Goal: Task Accomplishment & Management: Manage account settings

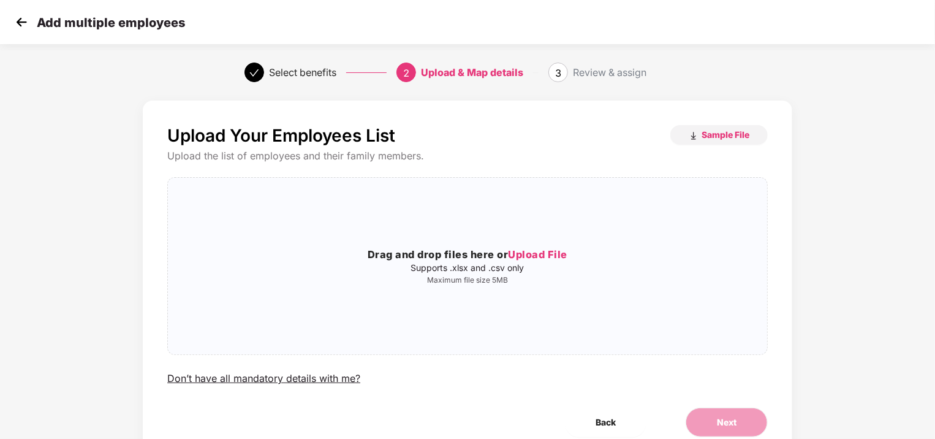
click at [19, 21] on img at bounding box center [21, 22] width 18 height 18
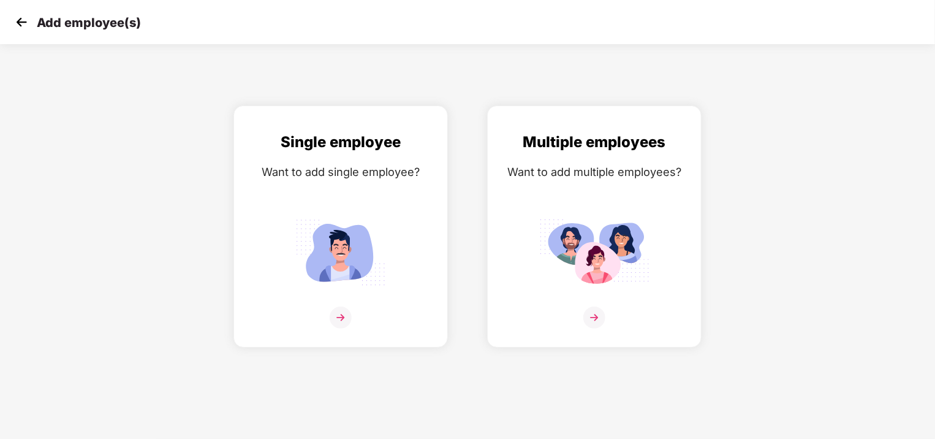
click at [19, 21] on img at bounding box center [21, 22] width 18 height 18
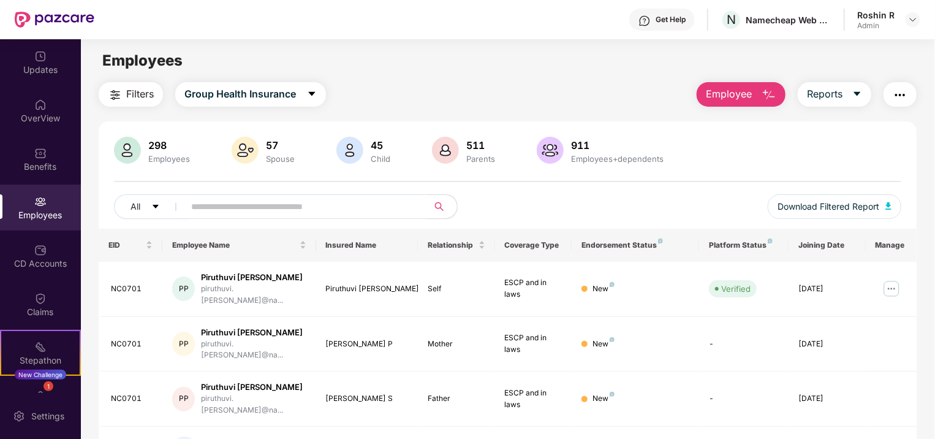
click at [218, 209] on input "text" at bounding box center [301, 206] width 220 height 18
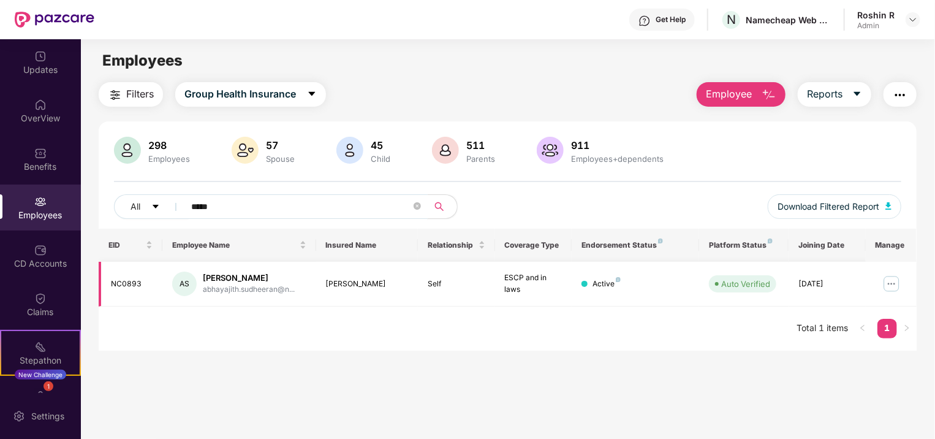
type input "*****"
click at [892, 283] on img at bounding box center [892, 284] width 20 height 20
click at [675, 409] on main "Employees Filters Group Health Insurance Employee Reports 298 Employees 57 Spou…" at bounding box center [508, 258] width 854 height 439
click at [233, 277] on div "[PERSON_NAME]" at bounding box center [249, 278] width 92 height 12
click at [885, 284] on img at bounding box center [892, 284] width 20 height 20
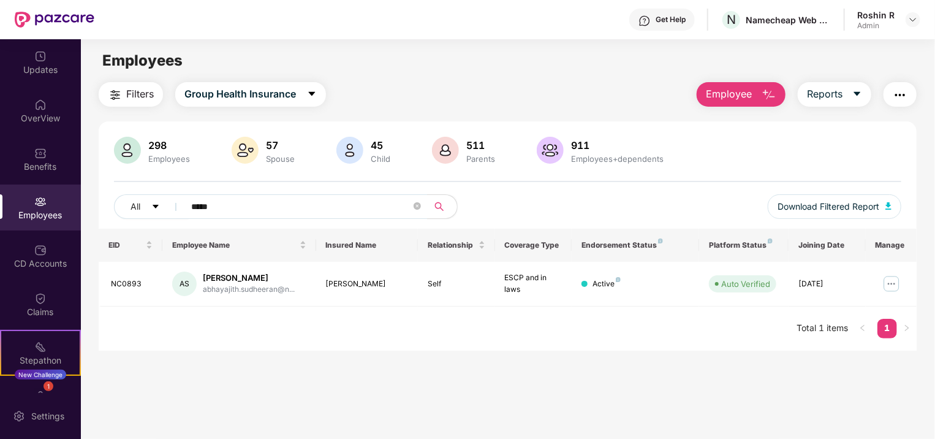
click at [445, 333] on div "EID Employee Name Insured Name Relationship Coverage Type Endorsement Status Pl…" at bounding box center [508, 290] width 818 height 122
click at [735, 93] on span "Employee" at bounding box center [729, 93] width 46 height 15
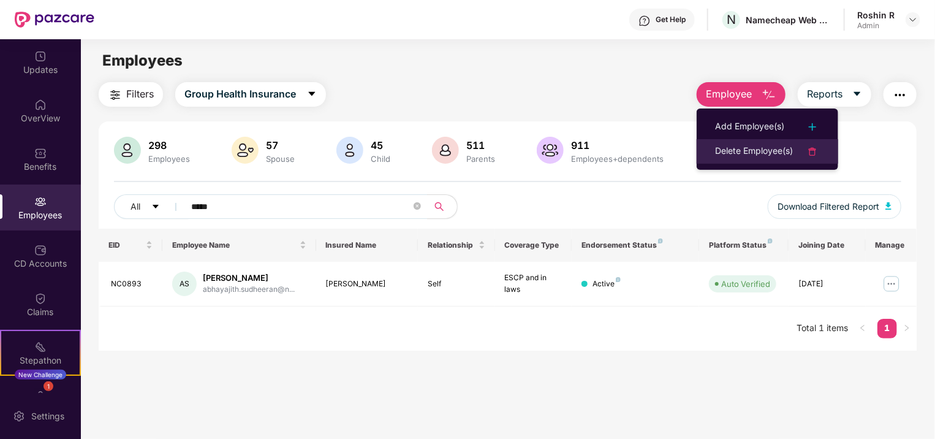
click at [763, 152] on div "Delete Employee(s)" at bounding box center [754, 151] width 78 height 15
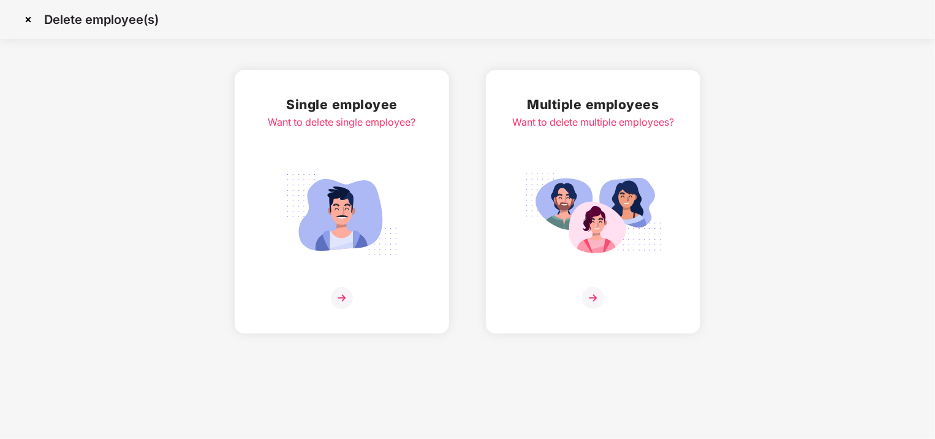
click at [393, 244] on img at bounding box center [341, 215] width 137 height 96
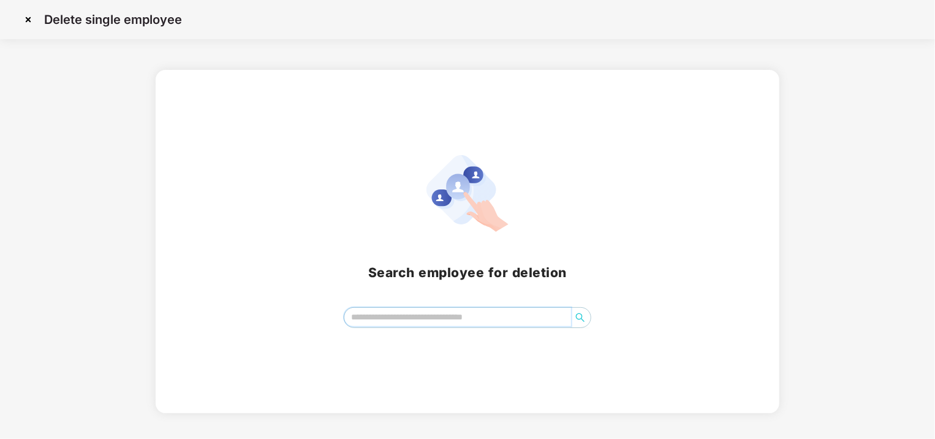
click at [404, 310] on input "search" at bounding box center [457, 317] width 227 height 18
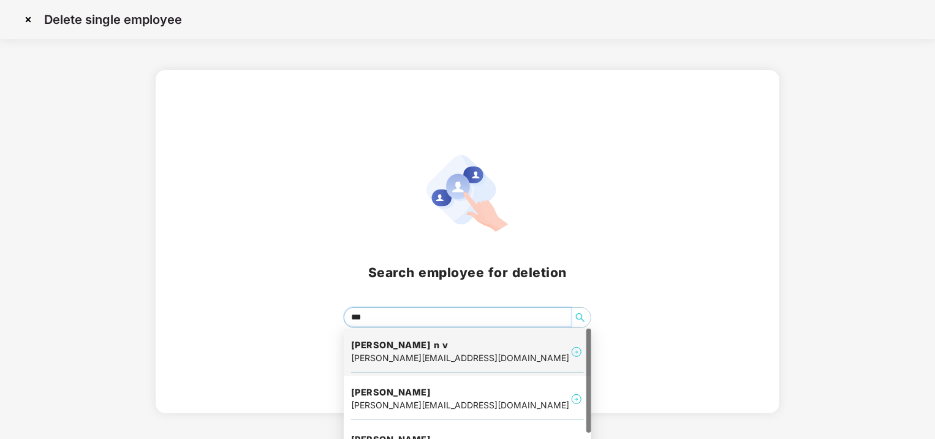
type input "****"
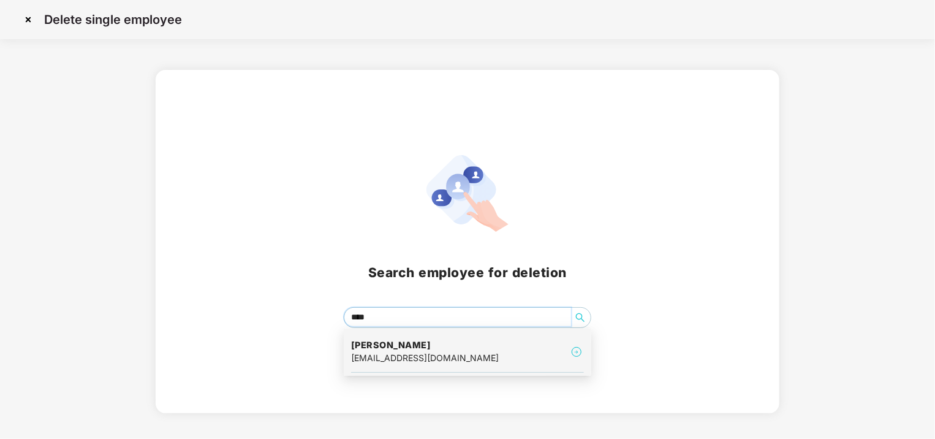
click at [480, 360] on div "[EMAIL_ADDRESS][DOMAIN_NAME]" at bounding box center [425, 357] width 148 height 13
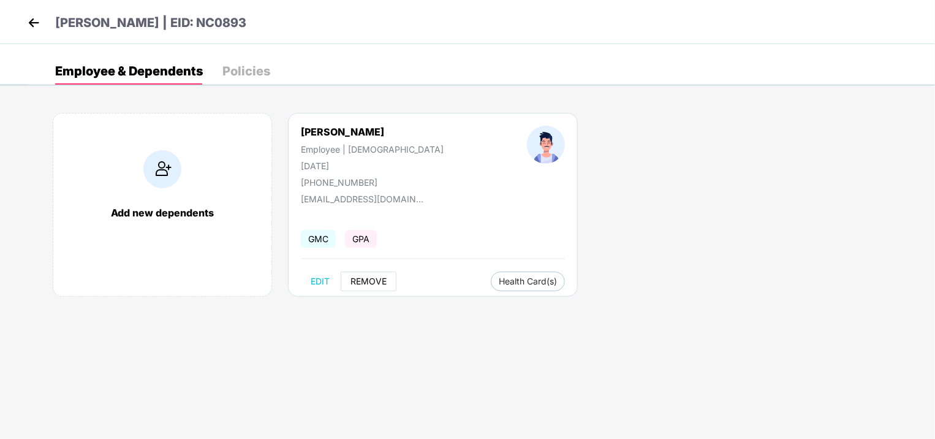
click at [360, 278] on span "REMOVE" at bounding box center [368, 281] width 36 height 10
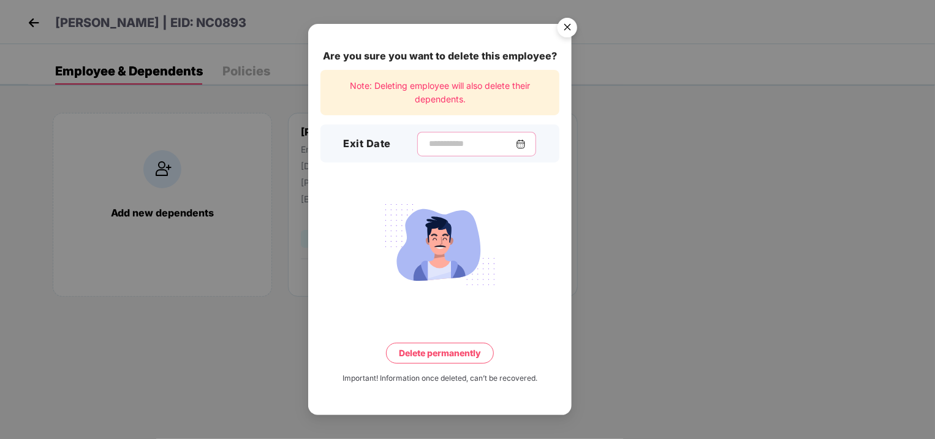
click at [461, 139] on input at bounding box center [472, 143] width 88 height 13
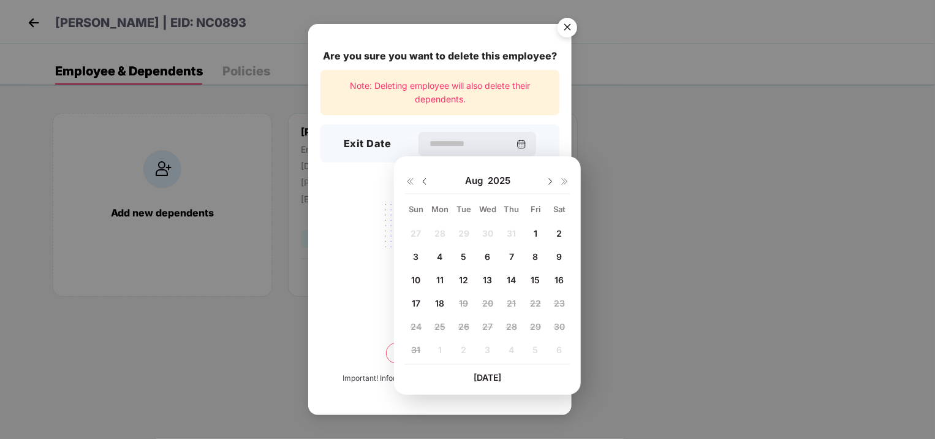
click at [426, 182] on img at bounding box center [425, 181] width 10 height 10
click at [488, 299] on span "23" at bounding box center [487, 303] width 11 height 10
type input "**********"
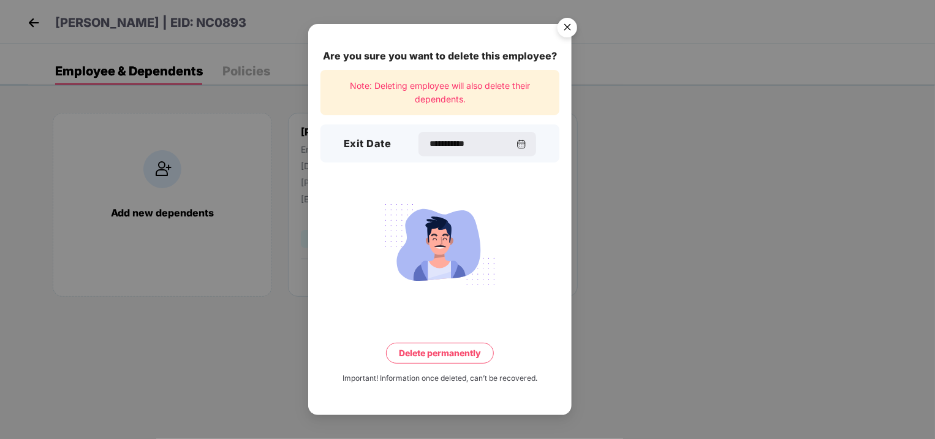
click at [461, 349] on button "Delete permanently" at bounding box center [440, 353] width 108 height 21
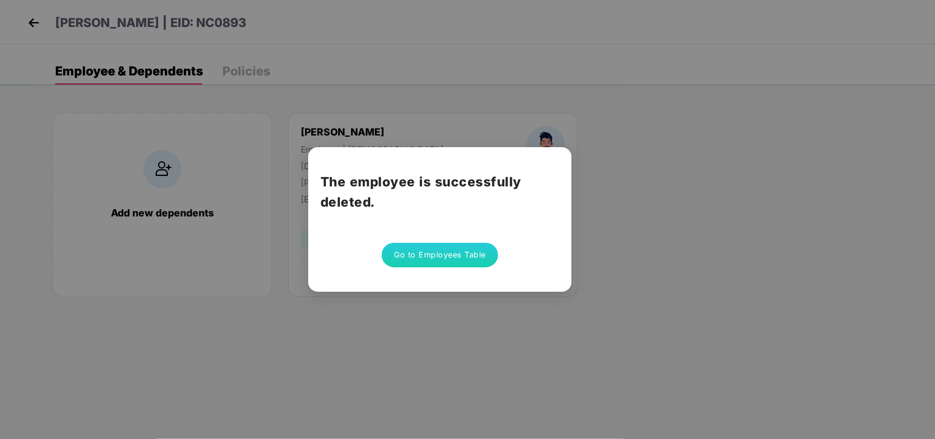
click at [433, 256] on button "Go to Employees Table" at bounding box center [440, 255] width 116 height 25
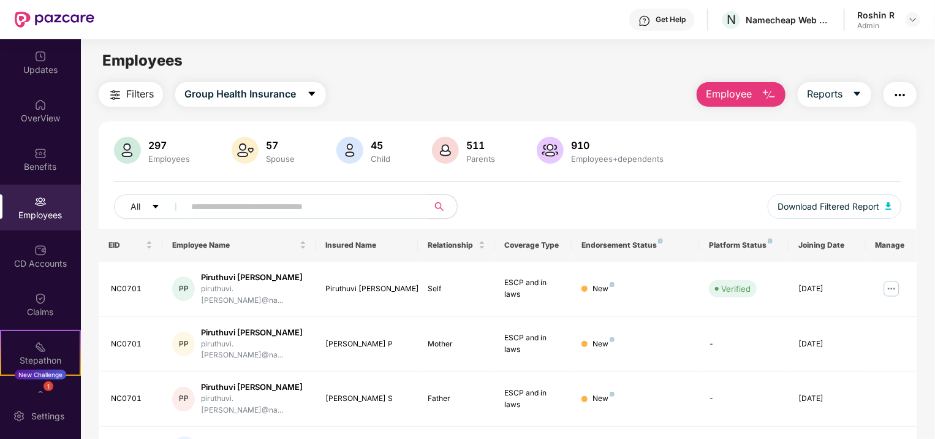
click at [752, 89] on button "Employee" at bounding box center [741, 94] width 89 height 25
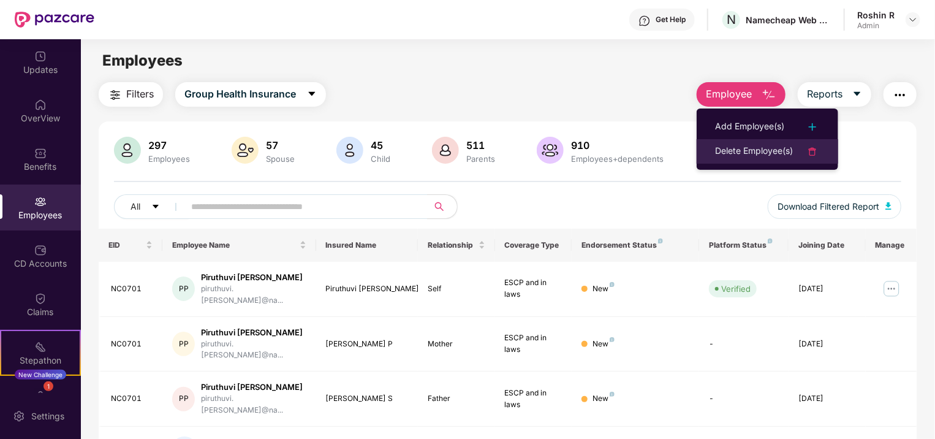
click at [755, 146] on div "Delete Employee(s)" at bounding box center [754, 151] width 78 height 15
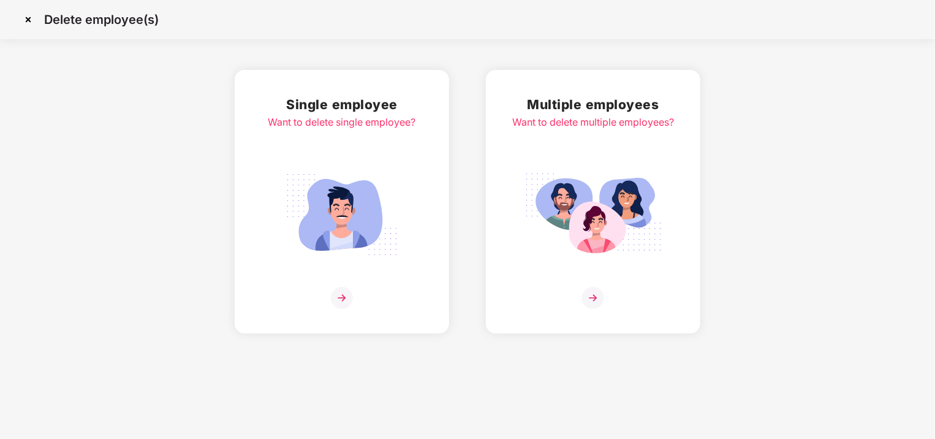
click at [404, 230] on img at bounding box center [341, 215] width 137 height 96
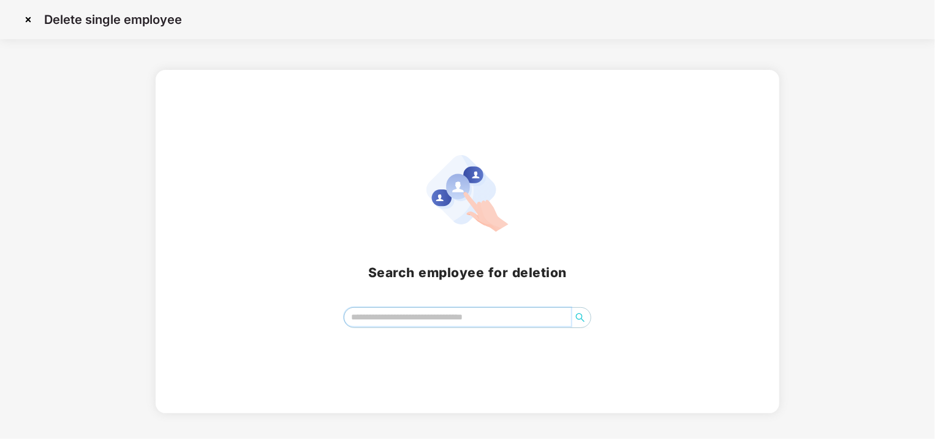
click at [404, 316] on input "search" at bounding box center [457, 317] width 227 height 18
type input "****"
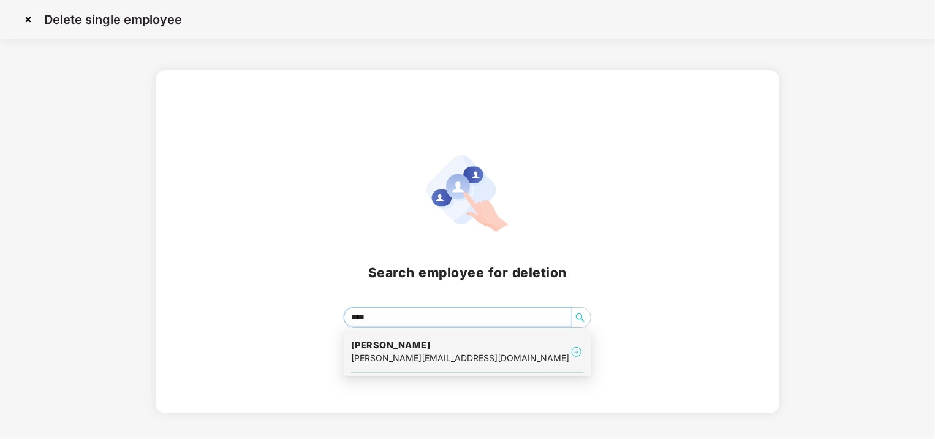
click at [392, 343] on h4 "[PERSON_NAME]" at bounding box center [460, 345] width 218 height 12
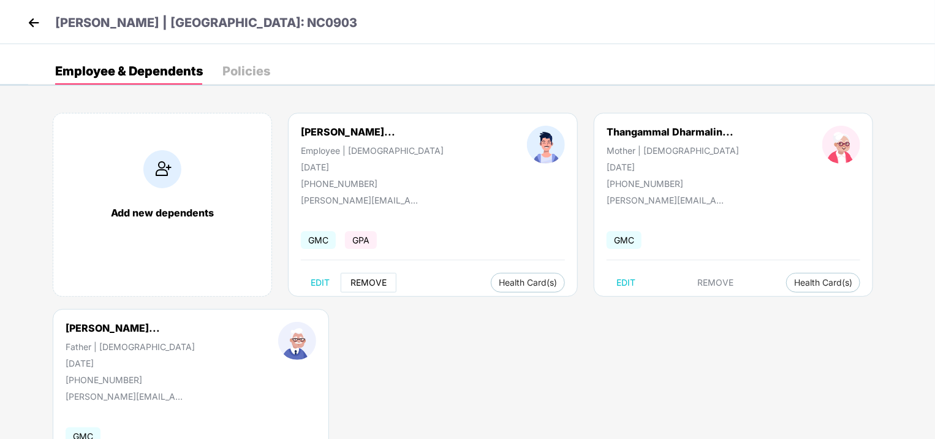
click at [373, 279] on span "REMOVE" at bounding box center [368, 283] width 36 height 10
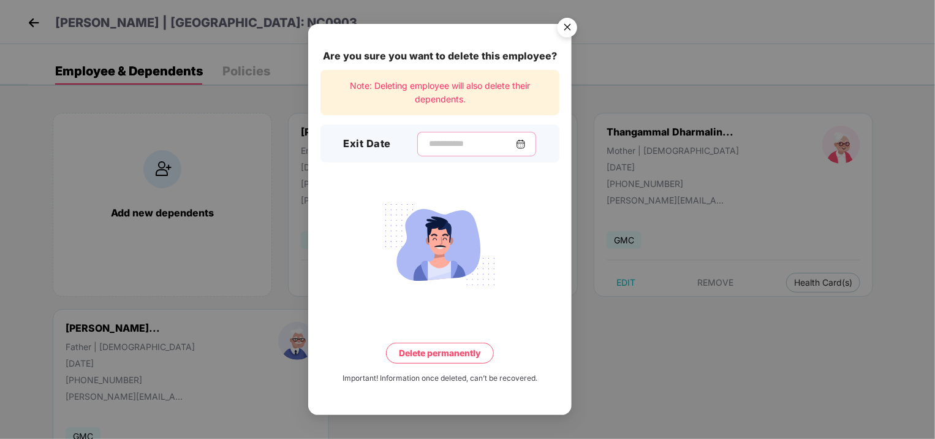
click at [479, 147] on input at bounding box center [472, 143] width 88 height 13
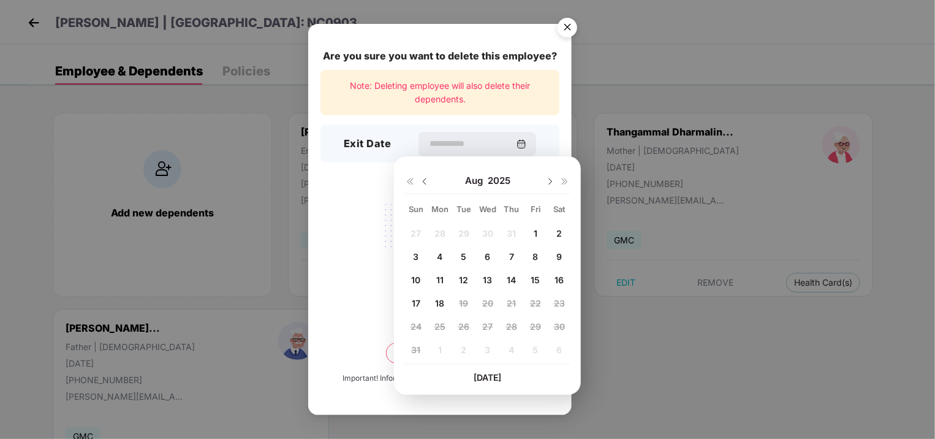
click at [480, 281] on div "13" at bounding box center [488, 279] width 18 height 18
type input "**********"
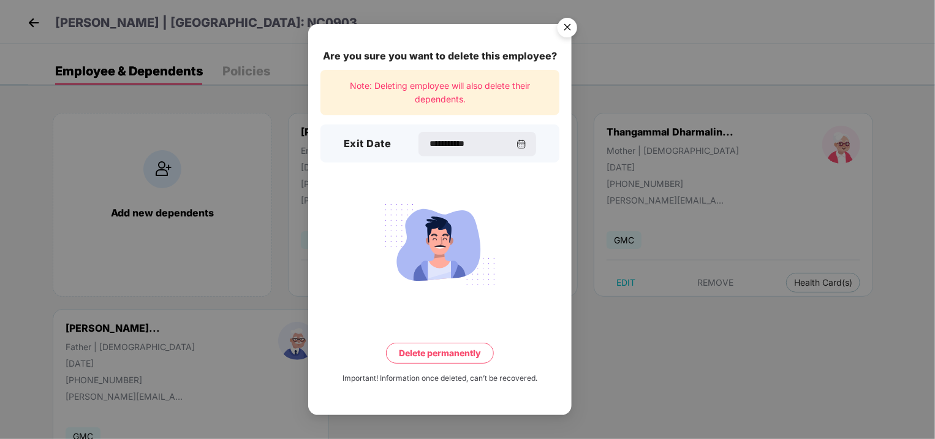
click at [423, 359] on button "Delete permanently" at bounding box center [440, 353] width 108 height 21
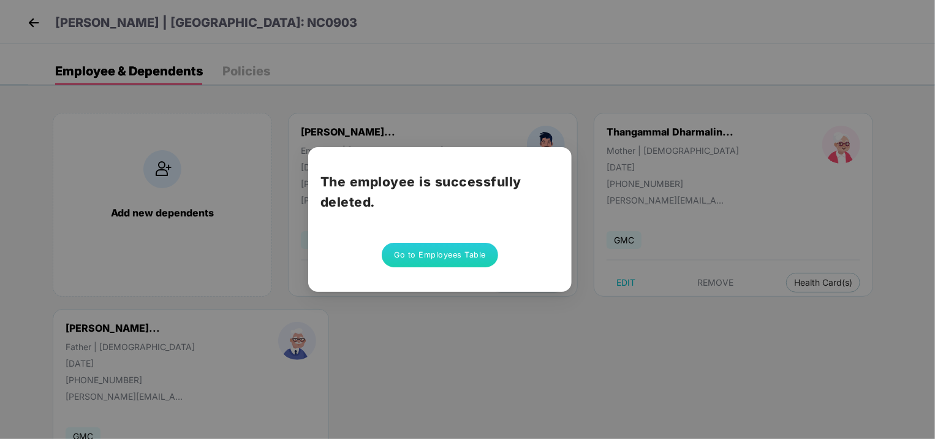
click at [507, 333] on div "The employee is successfully deleted. Go to Employees Table" at bounding box center [467, 219] width 935 height 439
click at [458, 260] on button "Go to Employees Table" at bounding box center [440, 255] width 116 height 25
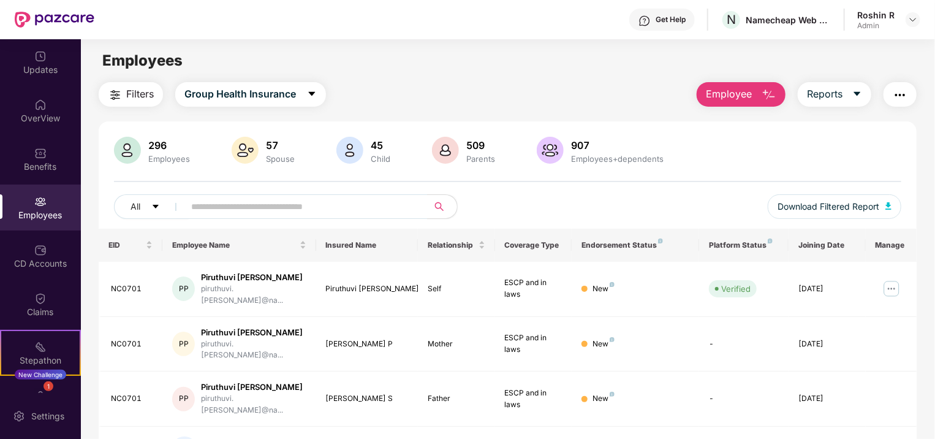
click at [738, 84] on button "Employee" at bounding box center [741, 94] width 89 height 25
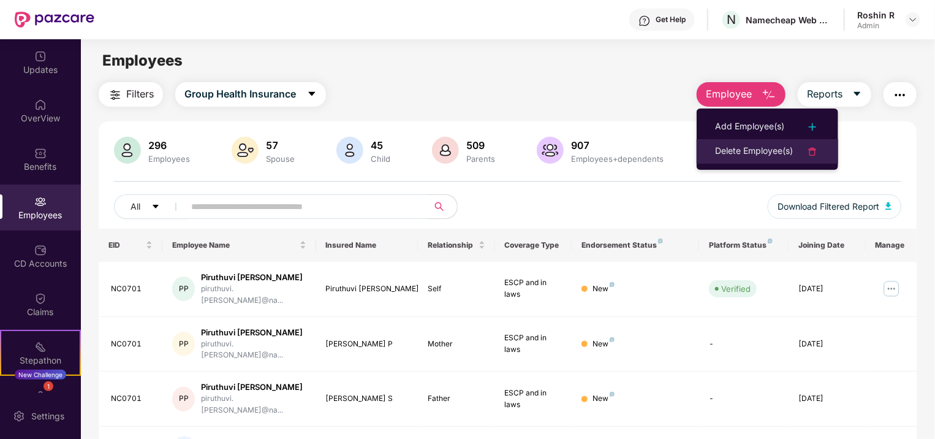
click at [752, 156] on div "Delete Employee(s)" at bounding box center [754, 151] width 78 height 15
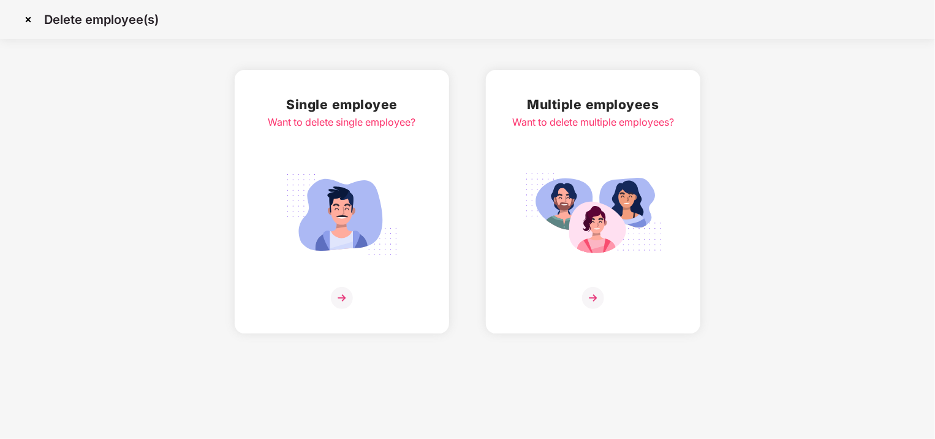
click at [347, 224] on img at bounding box center [341, 215] width 137 height 96
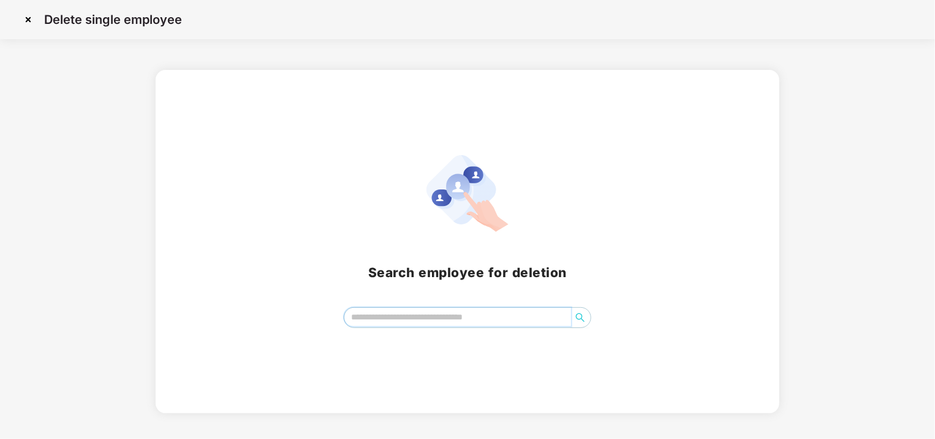
click at [395, 316] on input "search" at bounding box center [457, 317] width 227 height 18
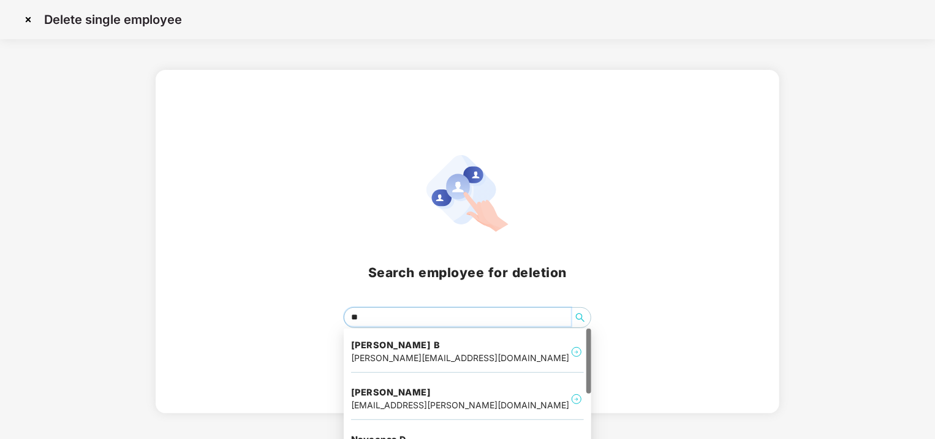
type input "***"
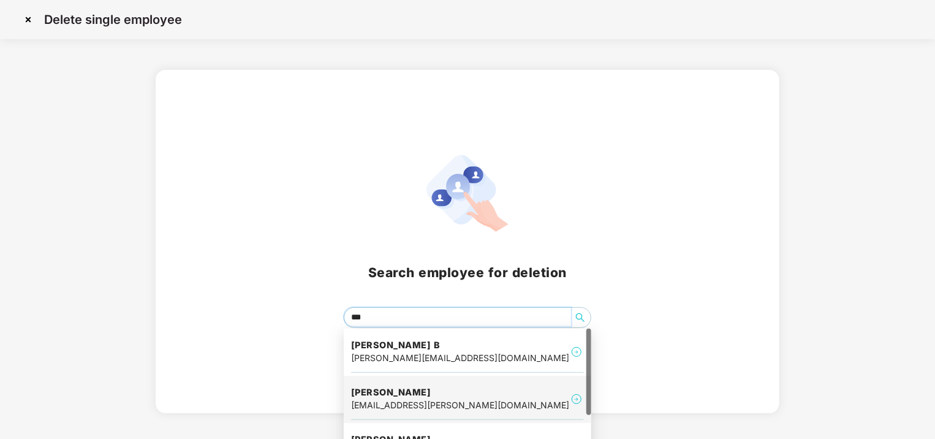
click at [426, 396] on h4 "[PERSON_NAME]" at bounding box center [460, 392] width 218 height 12
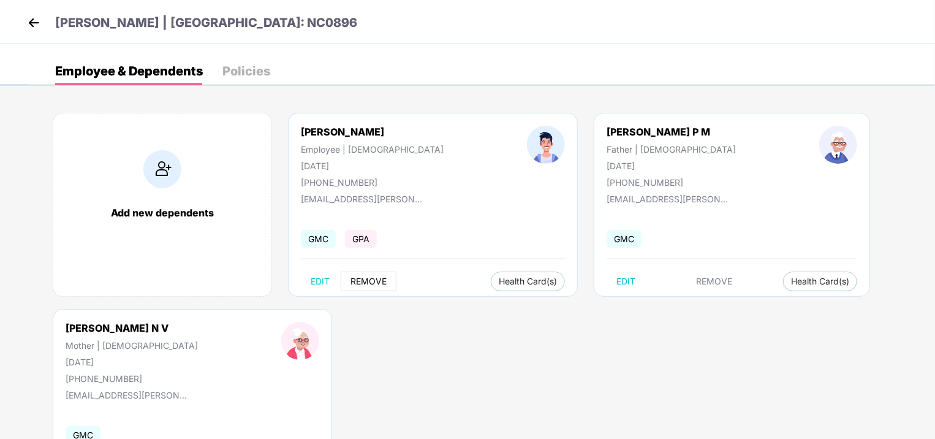
click at [353, 283] on span "REMOVE" at bounding box center [368, 281] width 36 height 10
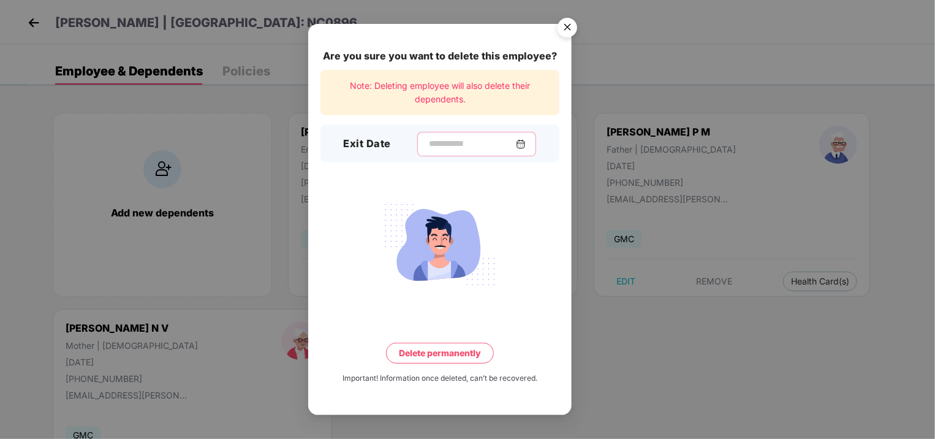
click at [457, 141] on input at bounding box center [472, 143] width 88 height 13
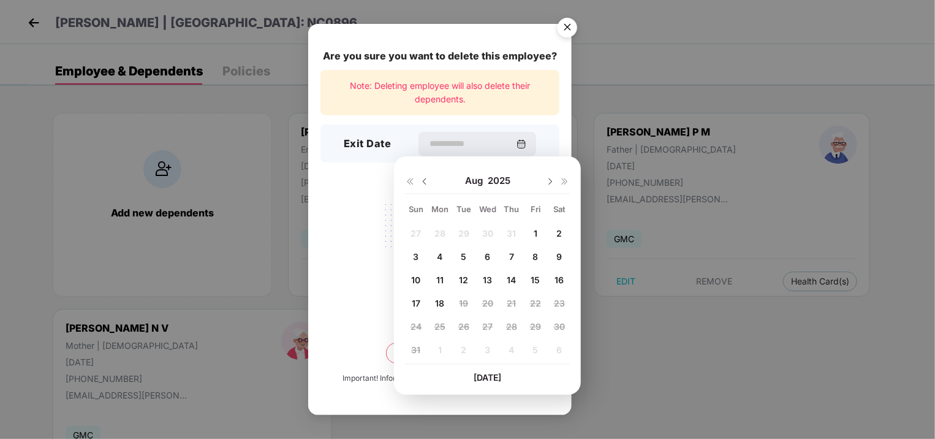
click at [539, 236] on div "1" at bounding box center [535, 233] width 18 height 18
type input "**********"
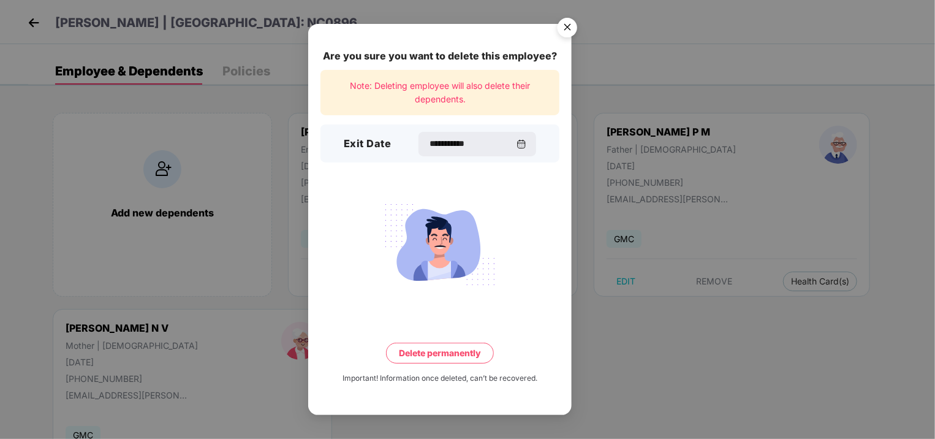
click at [466, 357] on button "Delete permanently" at bounding box center [440, 353] width 108 height 21
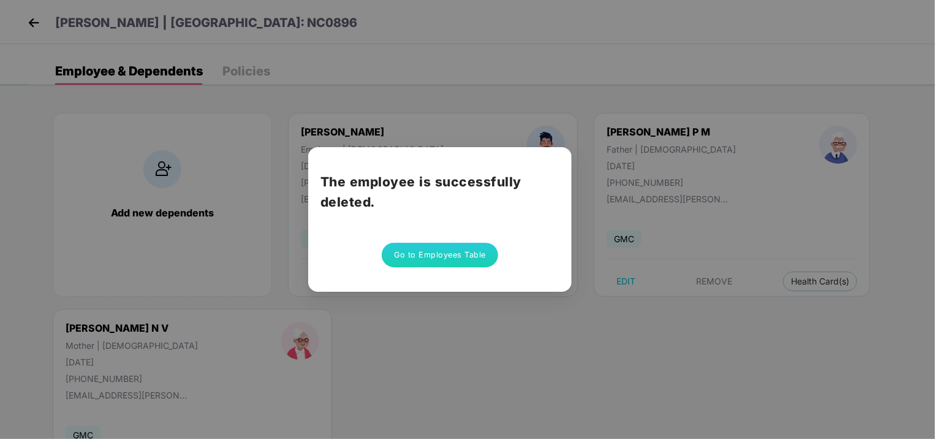
click at [472, 318] on div "The employee is successfully deleted. Go to Employees Table" at bounding box center [467, 219] width 935 height 439
click at [33, 23] on div "The employee is successfully deleted. Go to Employees Table" at bounding box center [467, 219] width 935 height 439
click at [403, 247] on button "Go to Employees Table" at bounding box center [440, 255] width 116 height 25
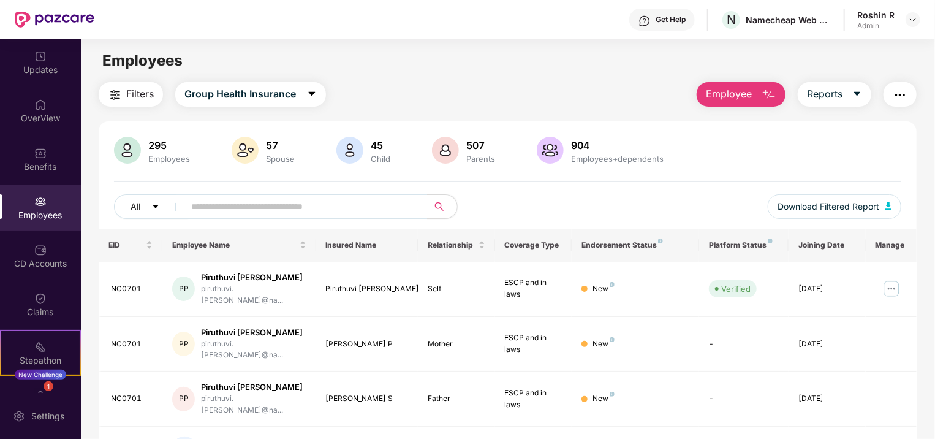
click at [749, 86] on span "Employee" at bounding box center [729, 93] width 46 height 15
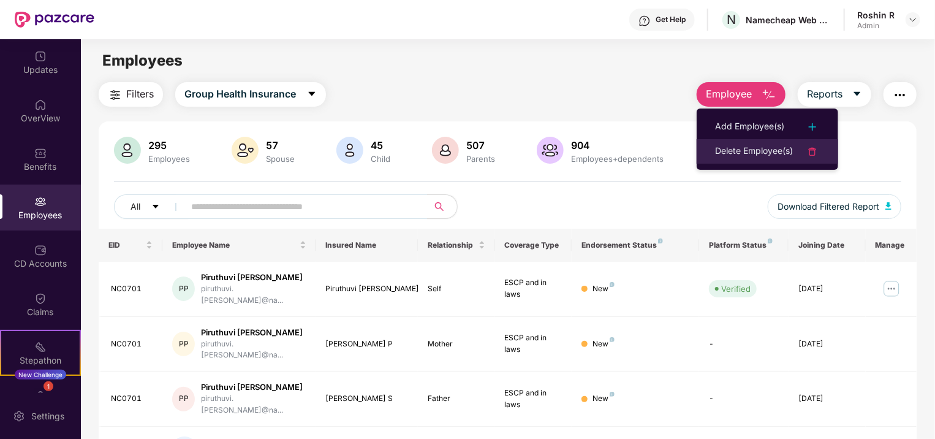
click at [744, 152] on div "Delete Employee(s)" at bounding box center [754, 151] width 78 height 15
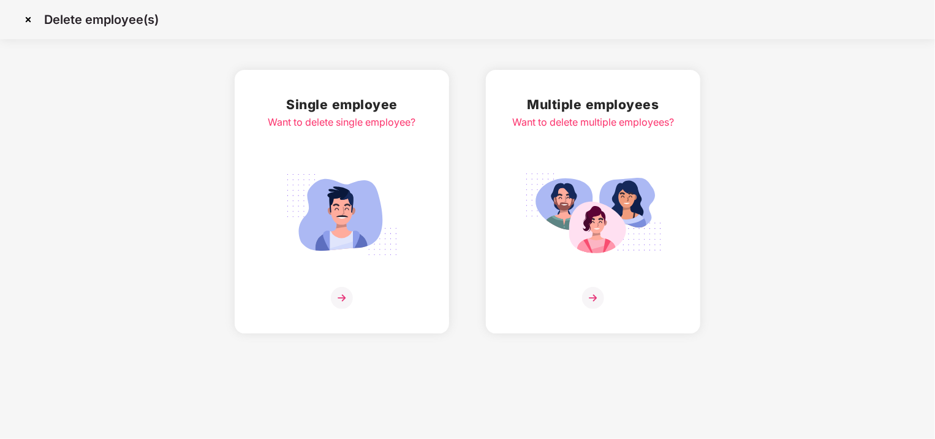
click at [331, 299] on img at bounding box center [342, 298] width 22 height 22
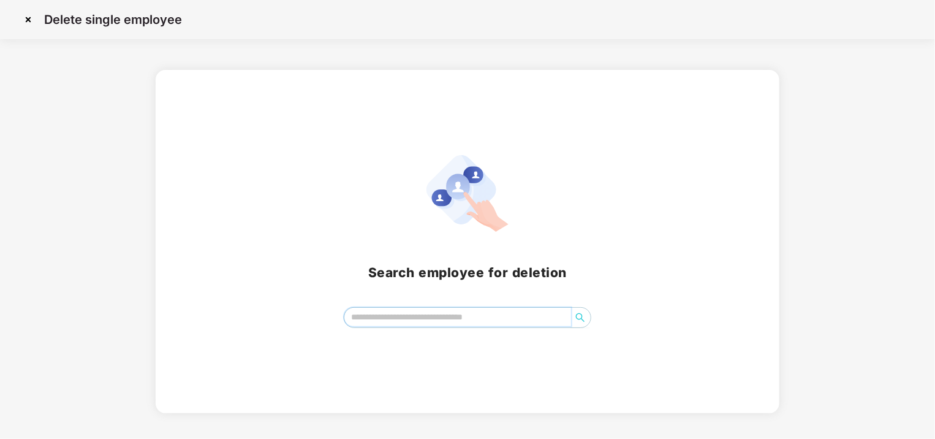
click at [387, 319] on input "search" at bounding box center [457, 317] width 227 height 18
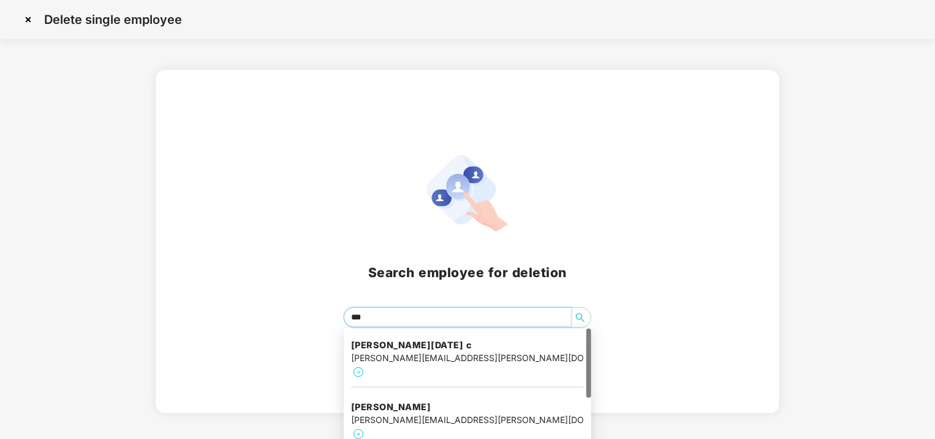
type input "****"
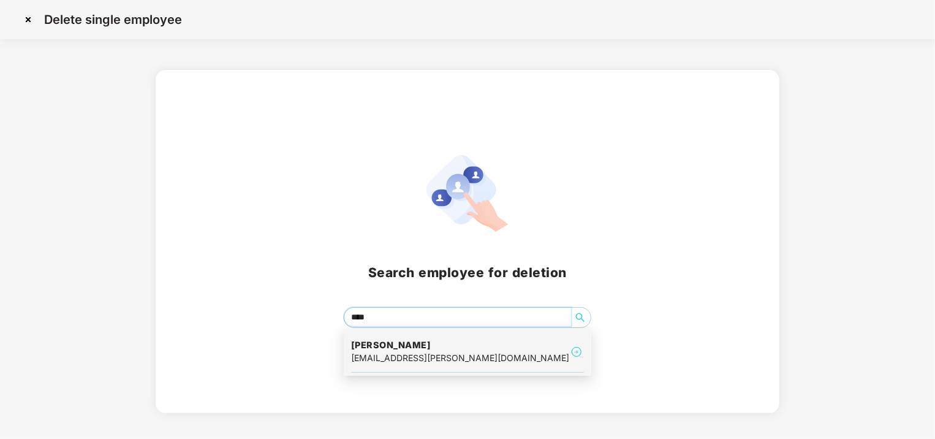
click at [402, 343] on h4 "[PERSON_NAME]" at bounding box center [460, 345] width 218 height 12
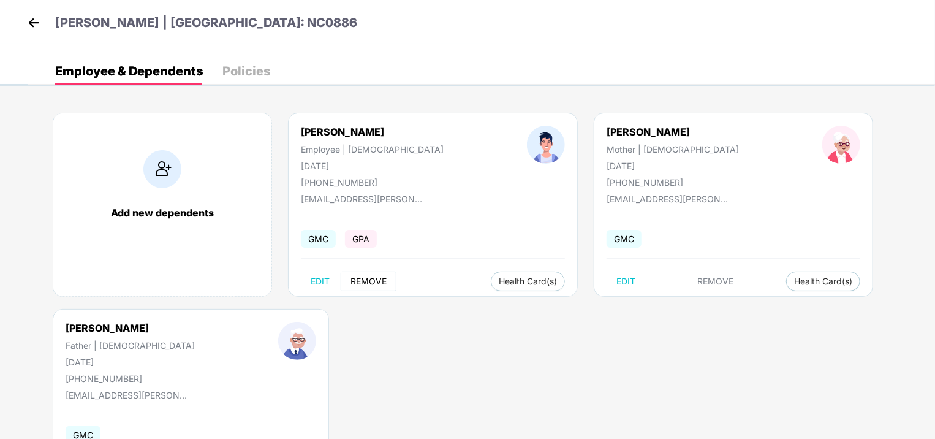
click at [366, 280] on span "REMOVE" at bounding box center [368, 281] width 36 height 10
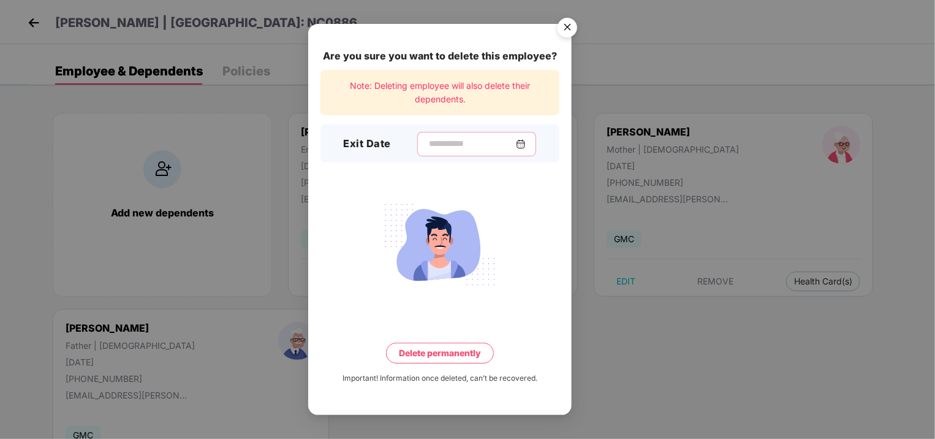
click at [462, 148] on input at bounding box center [472, 143] width 88 height 13
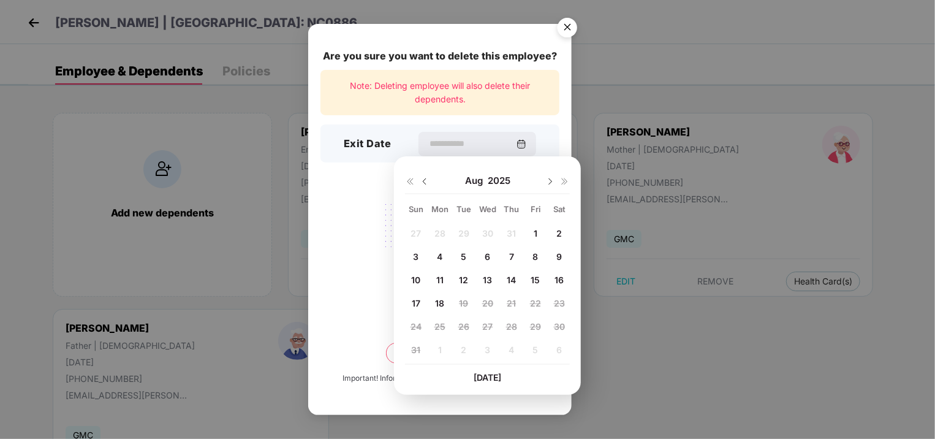
click at [423, 178] on img at bounding box center [425, 181] width 10 height 10
click at [510, 321] on span "31" at bounding box center [511, 326] width 9 height 10
type input "**********"
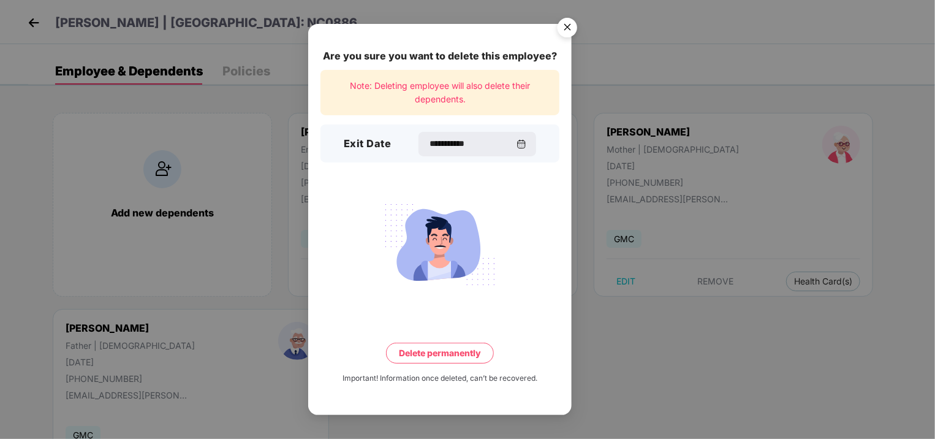
click at [449, 347] on button "Delete permanently" at bounding box center [440, 353] width 108 height 21
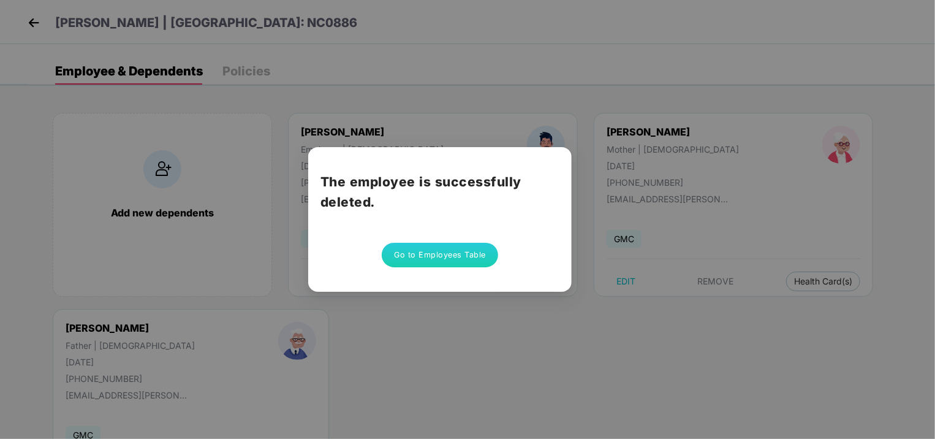
click at [434, 252] on button "Go to Employees Table" at bounding box center [440, 255] width 116 height 25
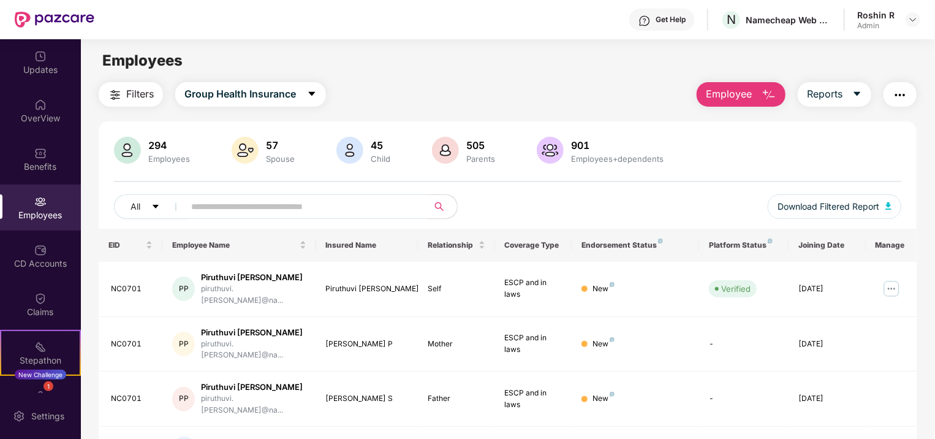
click at [446, 70] on div "Employees" at bounding box center [508, 60] width 854 height 23
